Goal: Find specific fact: Find specific fact

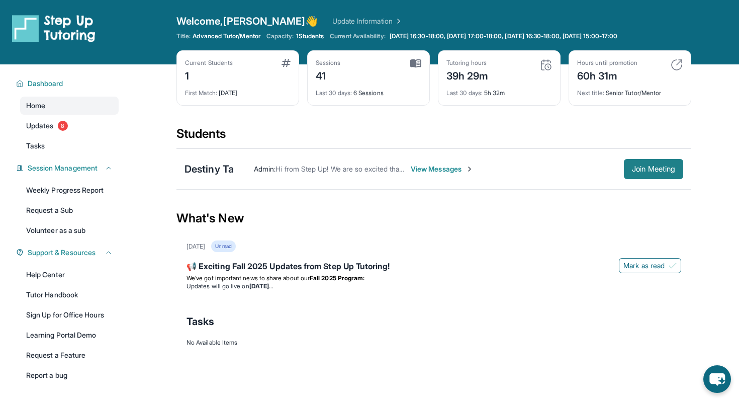
click at [668, 162] on button "Join Meeting" at bounding box center [653, 169] width 59 height 20
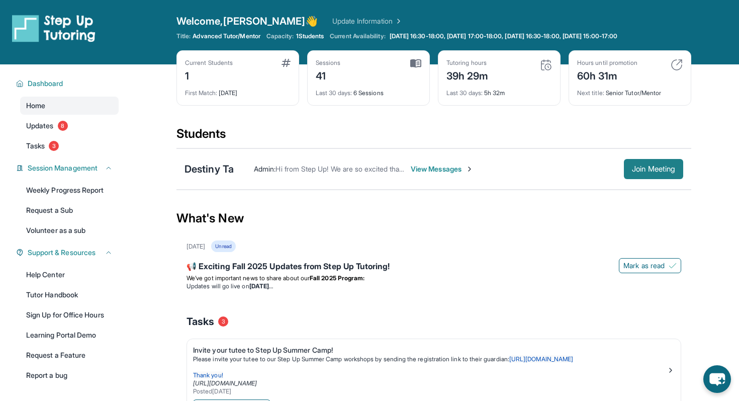
click at [651, 166] on span "Join Meeting" at bounding box center [653, 169] width 43 height 6
click at [219, 168] on div "Destiny Ta" at bounding box center [208, 169] width 49 height 14
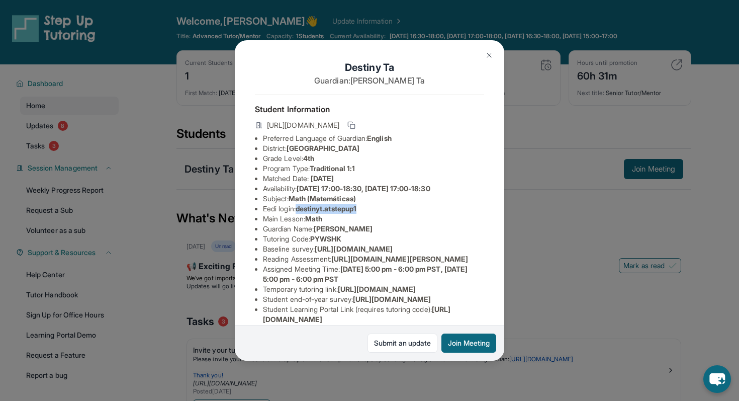
drag, startPoint x: 365, startPoint y: 212, endPoint x: 301, endPoint y: 211, distance: 64.9
click at [301, 211] on li "Eedi login : destinyt.atstepup1" at bounding box center [373, 209] width 221 height 10
copy span "destinyt.atstepup1"
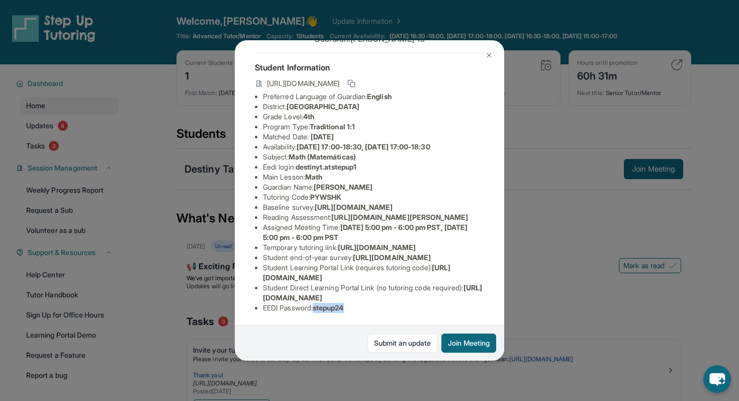
drag, startPoint x: 354, startPoint y: 309, endPoint x: 319, endPoint y: 308, distance: 35.7
click at [319, 308] on li "EEDI Password : stepup24" at bounding box center [373, 308] width 221 height 10
copy span "stepup24"
